Goal: Task Accomplishment & Management: Manage account settings

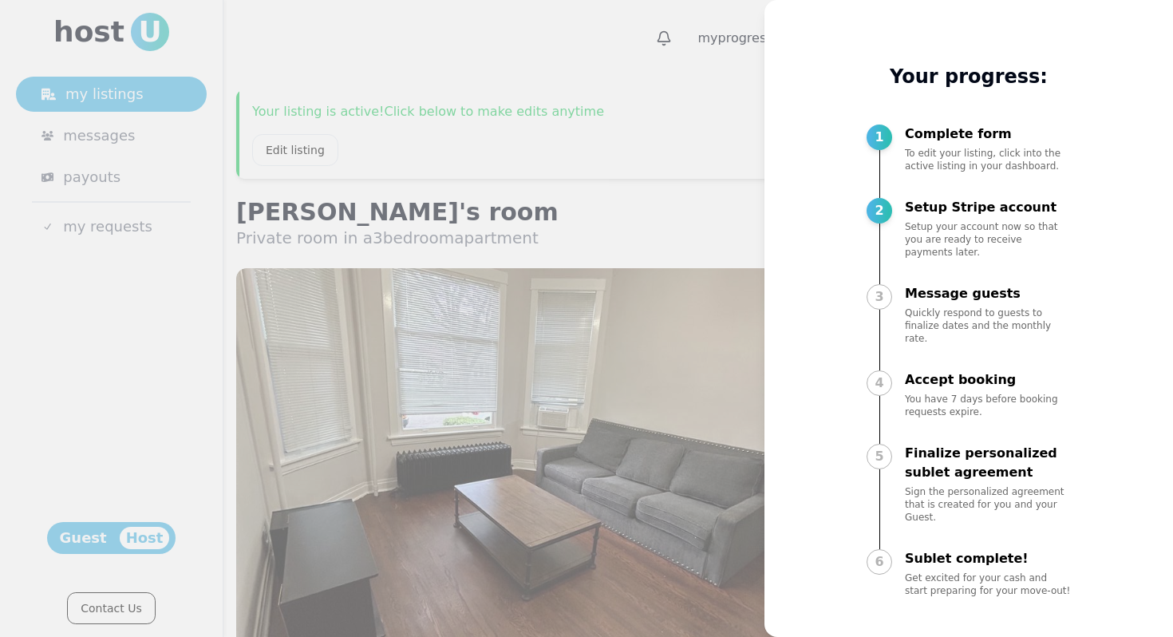
click at [579, 111] on div at bounding box center [586, 318] width 1173 height 637
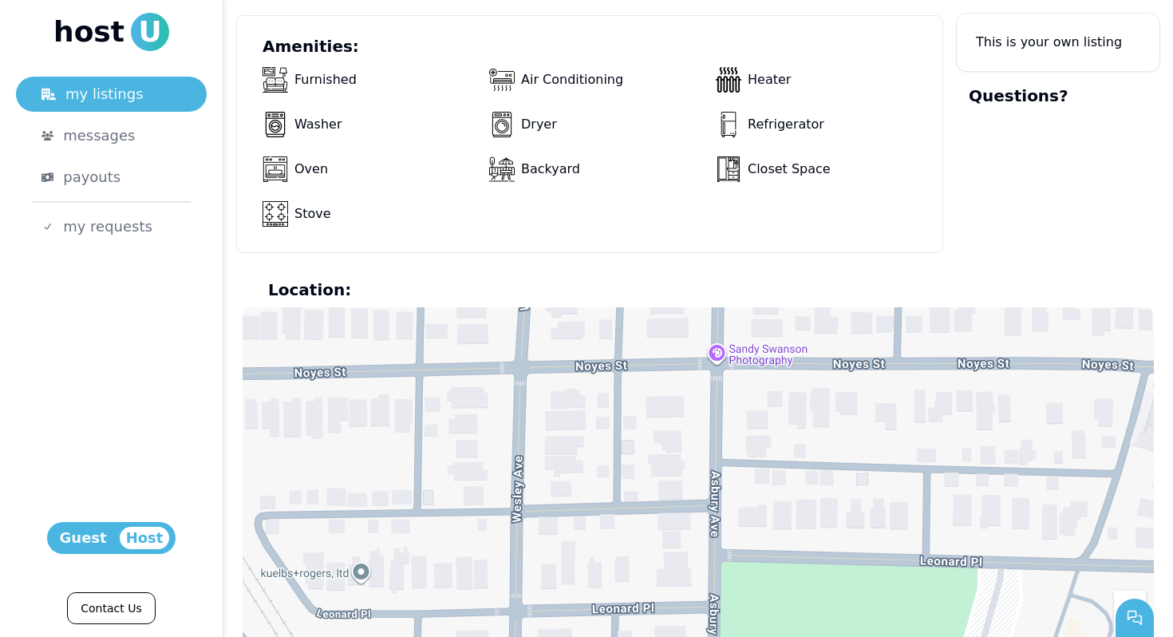
scroll to position [1340, 0]
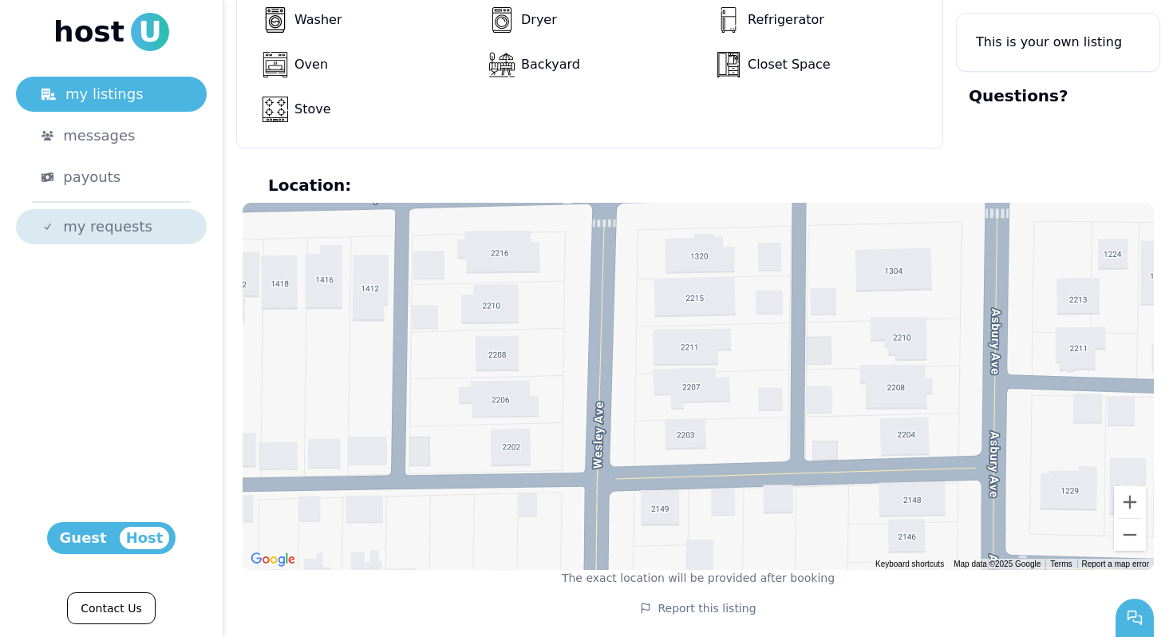
click at [131, 231] on span "my requests" at bounding box center [107, 227] width 89 height 22
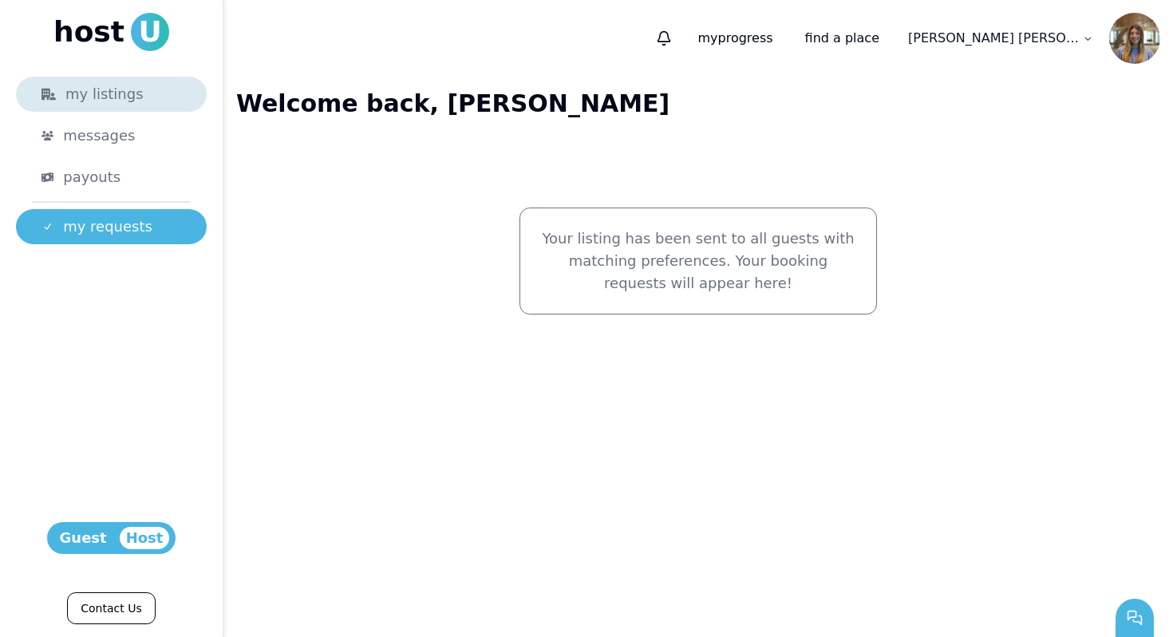
click at [136, 97] on div "my listings" at bounding box center [112, 94] width 140 height 22
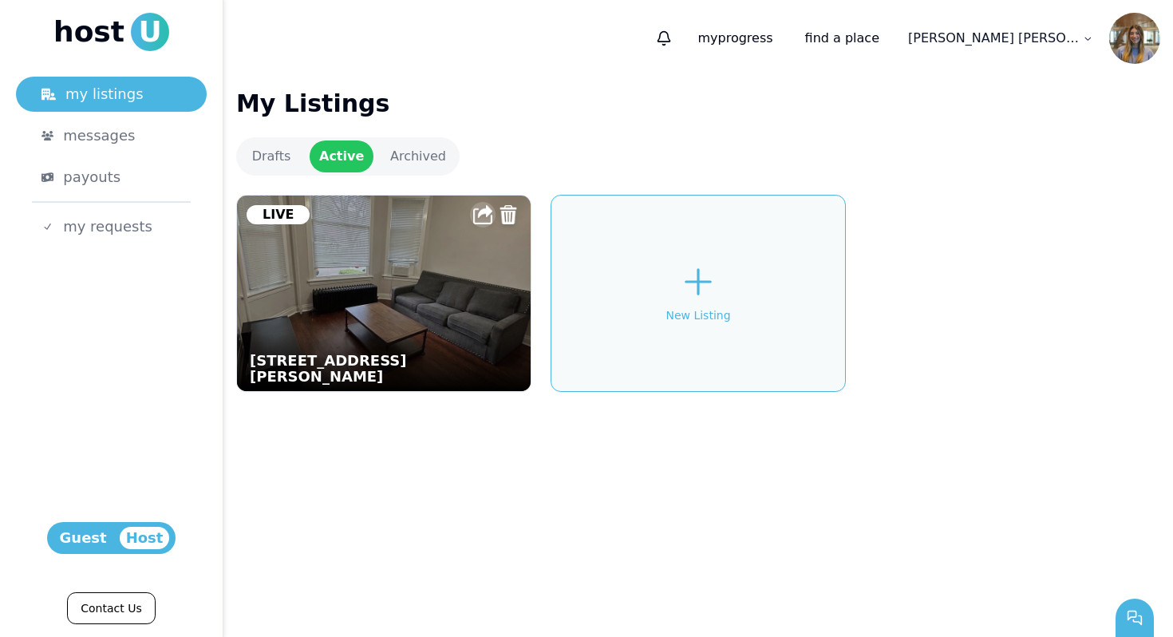
click at [475, 217] on img at bounding box center [482, 214] width 19 height 19
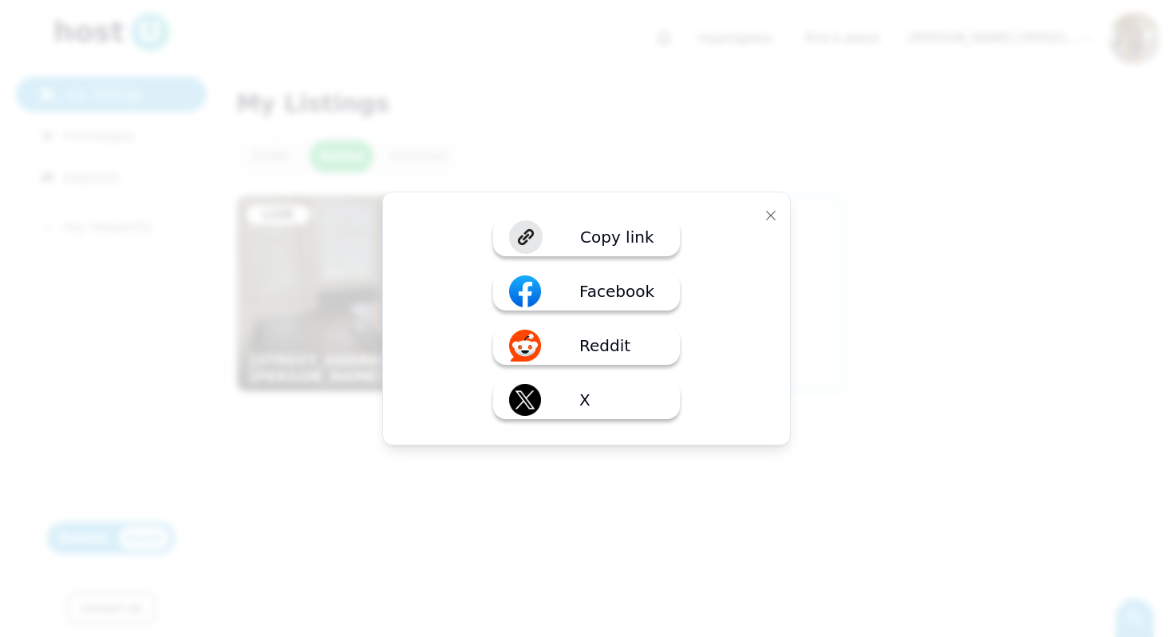
click at [545, 229] on img at bounding box center [526, 237] width 38 height 38
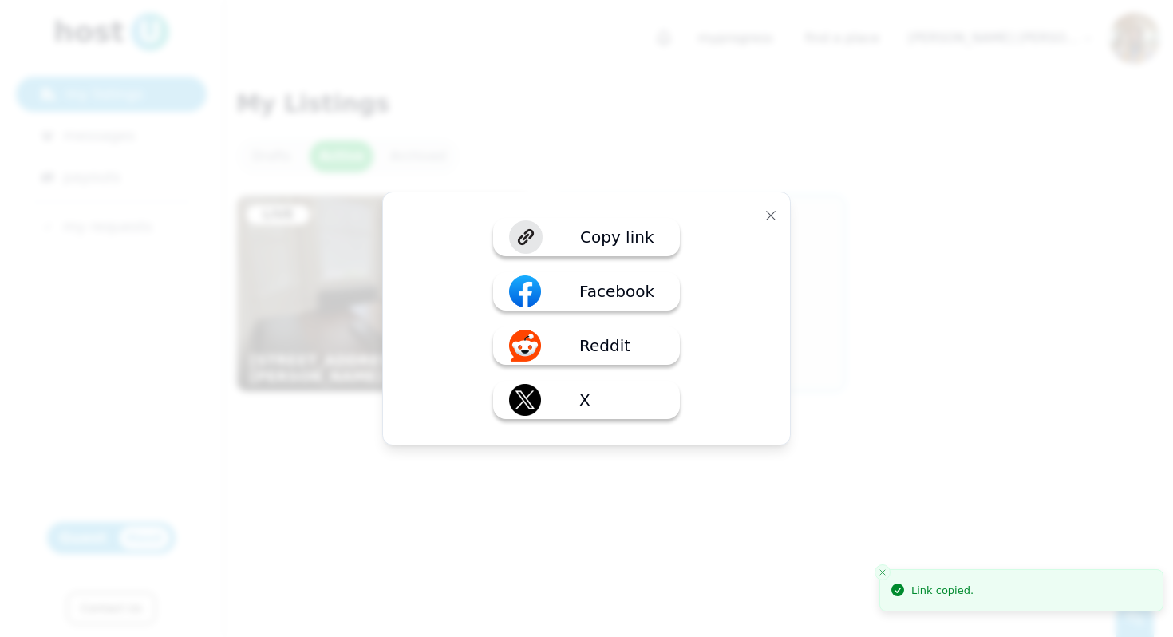
click at [718, 135] on div at bounding box center [586, 318] width 1173 height 637
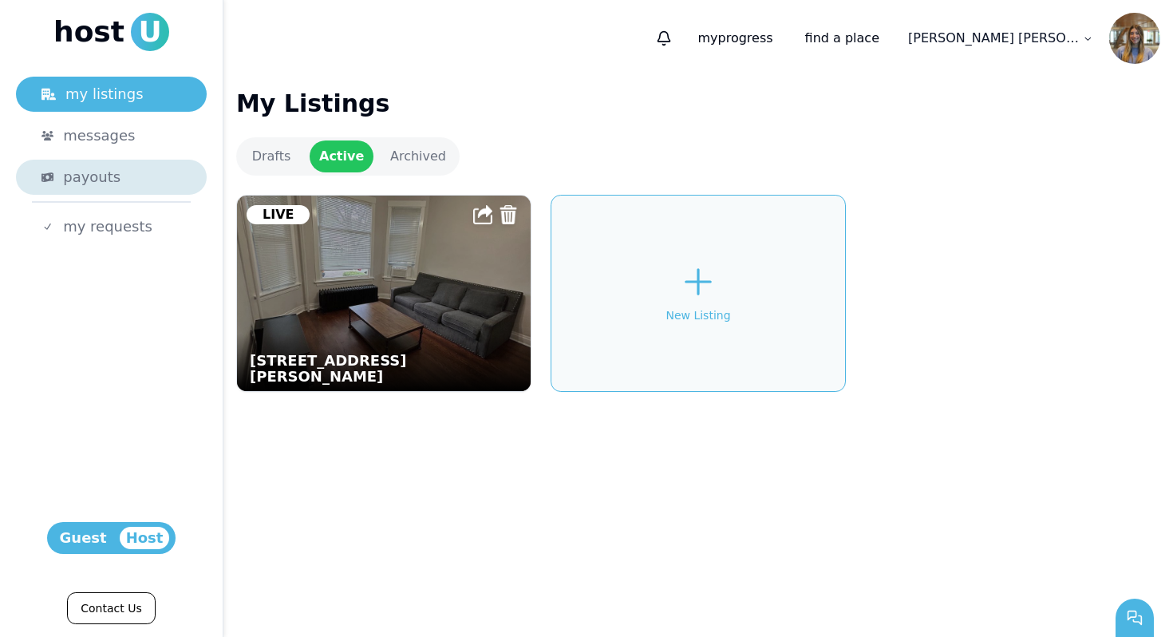
click at [119, 179] on div "payouts" at bounding box center [122, 177] width 118 height 22
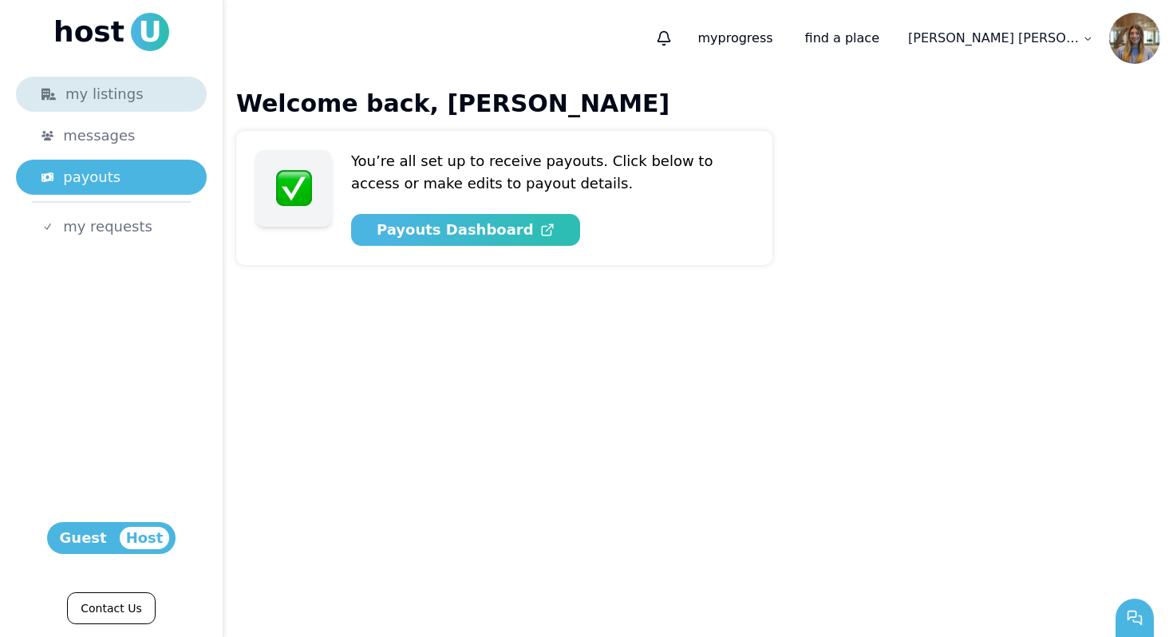
click at [112, 102] on div "my listings" at bounding box center [112, 94] width 140 height 22
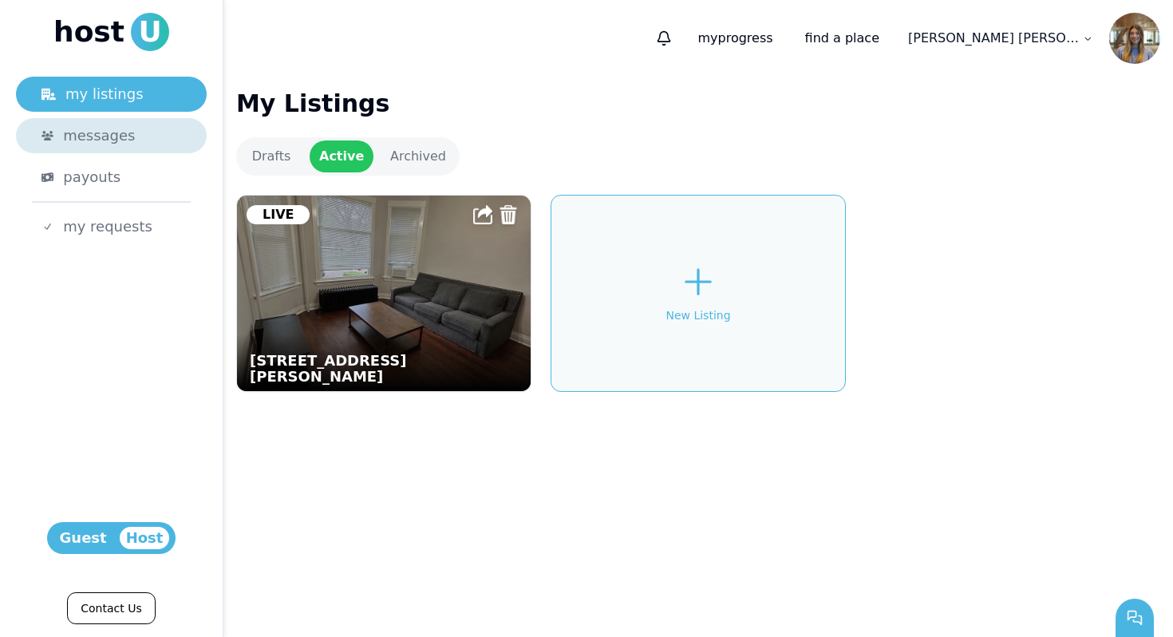
click at [109, 120] on link "messages" at bounding box center [111, 135] width 191 height 35
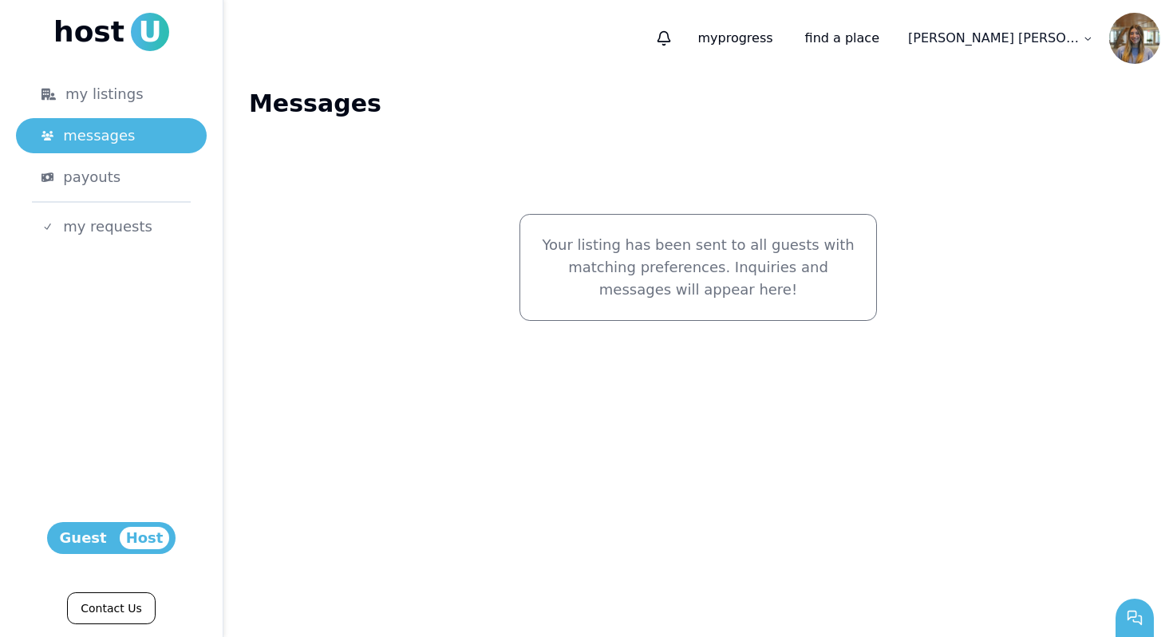
click at [112, 75] on nav "host U my listings messages payouts my requests" at bounding box center [111, 128] width 191 height 231
click at [111, 81] on link "my listings" at bounding box center [111, 94] width 191 height 35
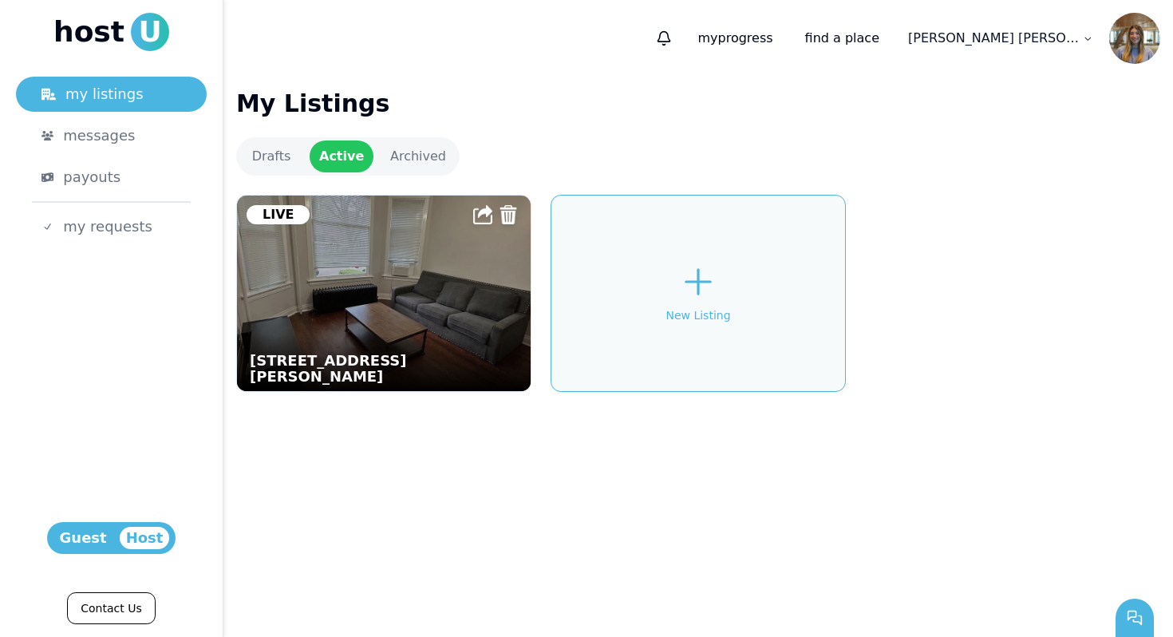
click at [453, 286] on img at bounding box center [384, 293] width 323 height 215
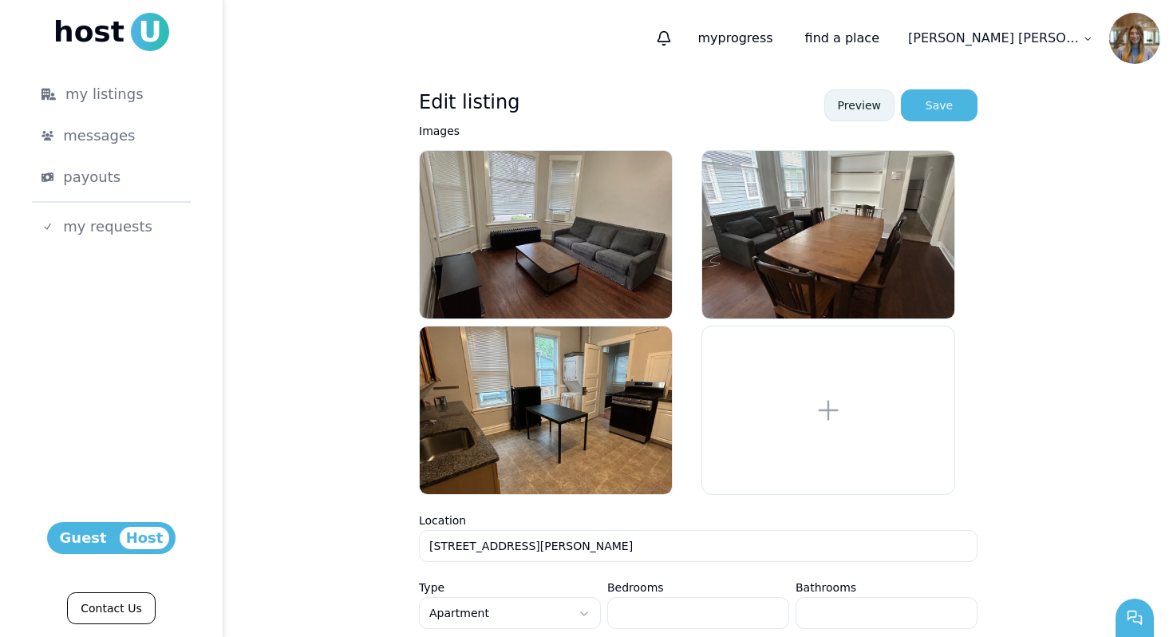
click at [852, 107] on link "Preview" at bounding box center [859, 105] width 71 height 32
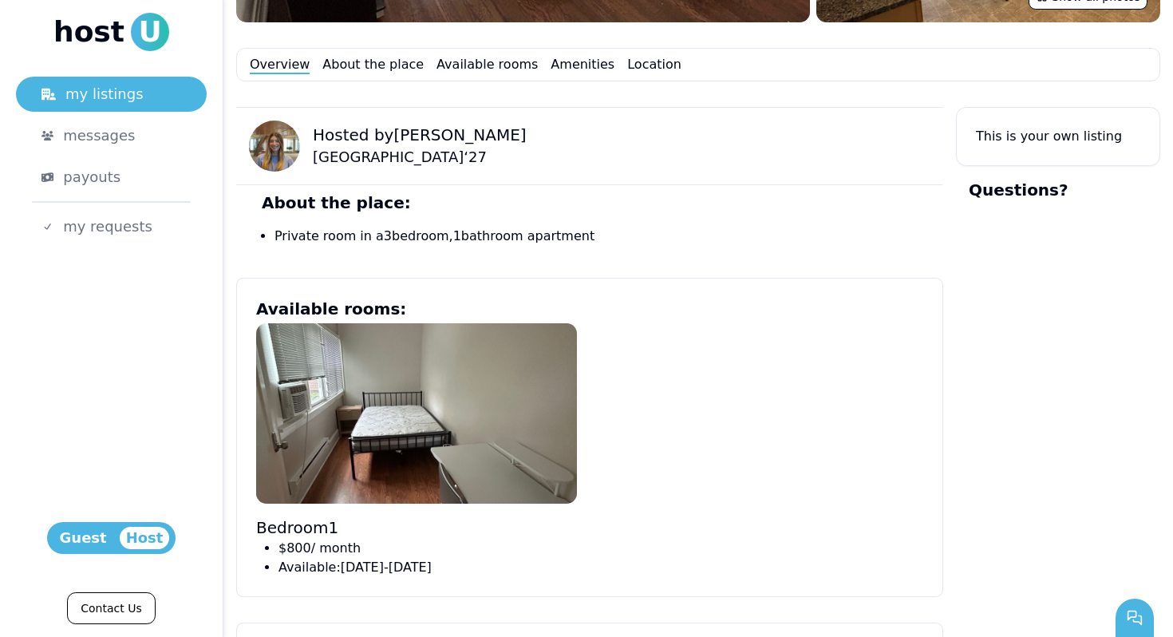
scroll to position [631, 0]
